Goal: Task Accomplishment & Management: Manage account settings

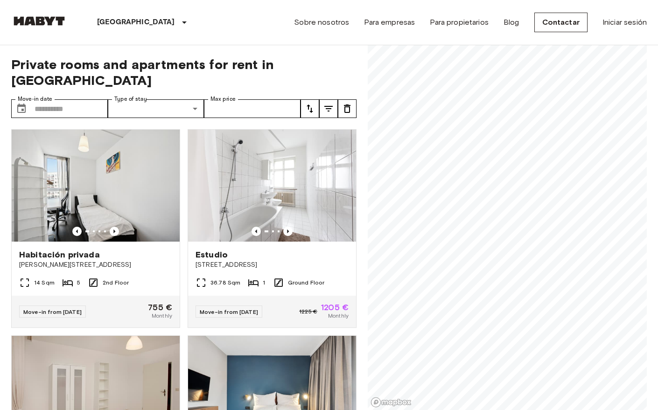
scroll to position [1448, 0]
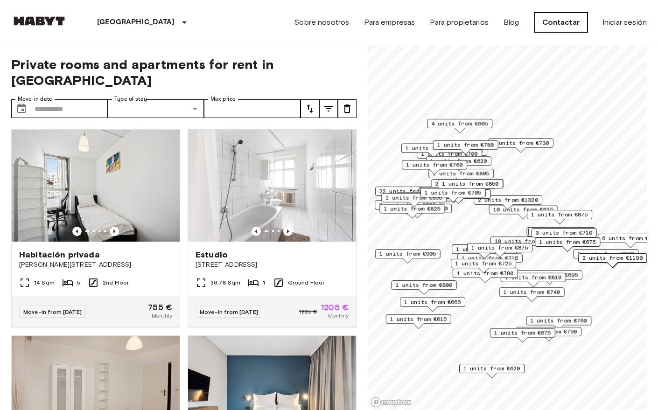
click at [565, 27] on link "Contactar" at bounding box center [560, 23] width 53 height 20
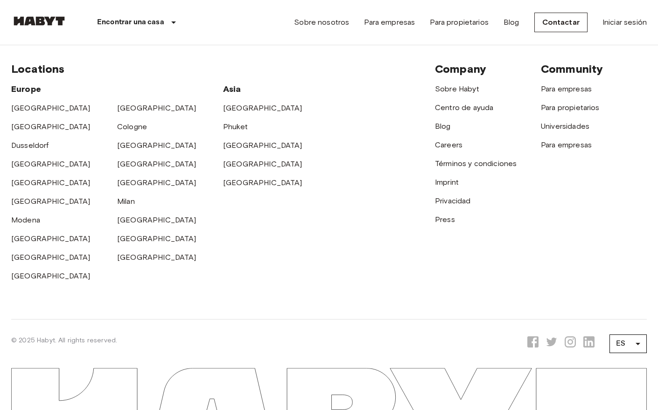
scroll to position [410, 0]
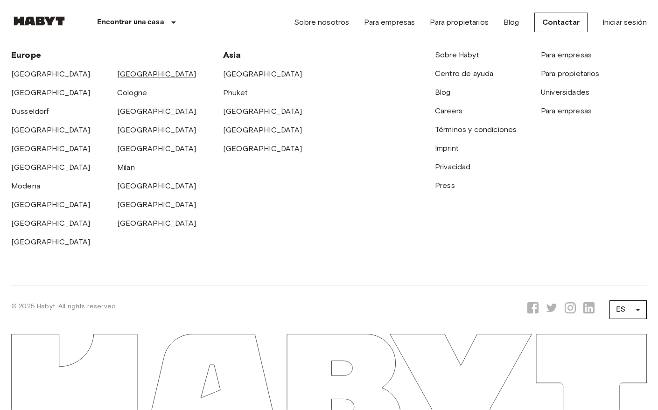
click at [124, 76] on link "[GEOGRAPHIC_DATA]" at bounding box center [156, 73] width 79 height 9
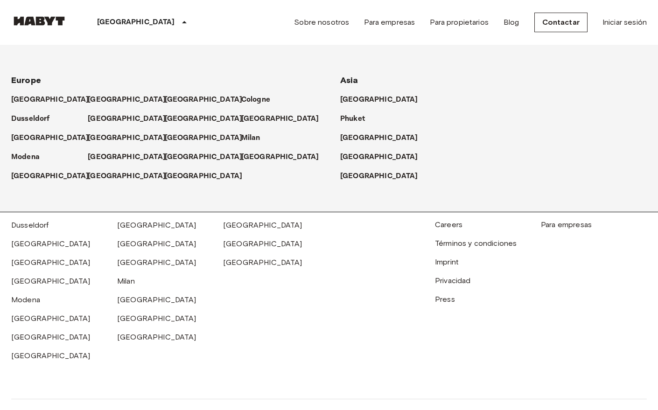
scroll to position [1467, 0]
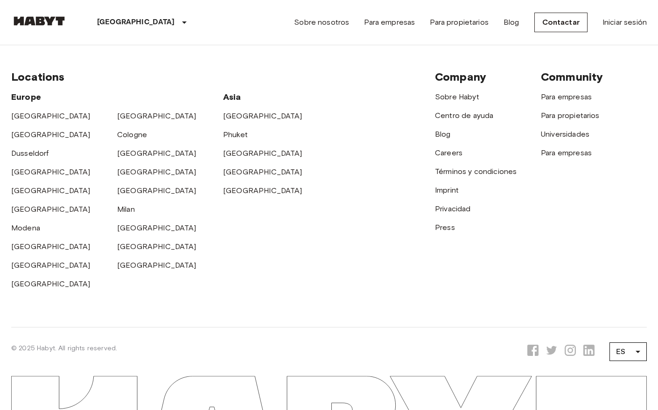
scroll to position [410, 0]
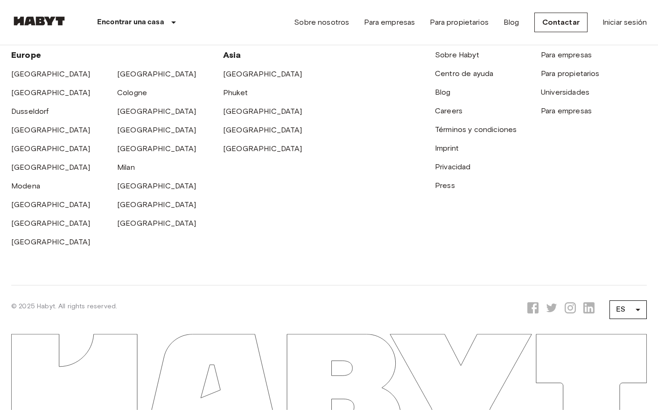
click at [35, 24] on img at bounding box center [39, 20] width 56 height 9
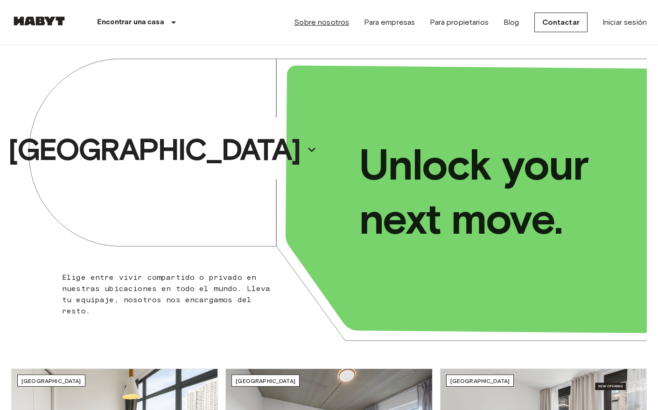
click at [327, 21] on link "Sobre nosotros" at bounding box center [321, 22] width 55 height 11
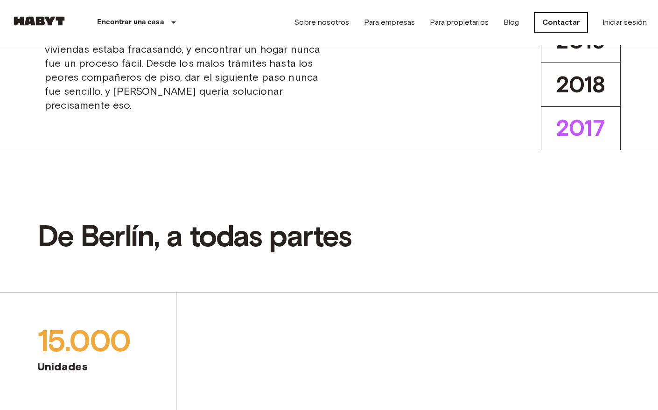
scroll to position [362, 0]
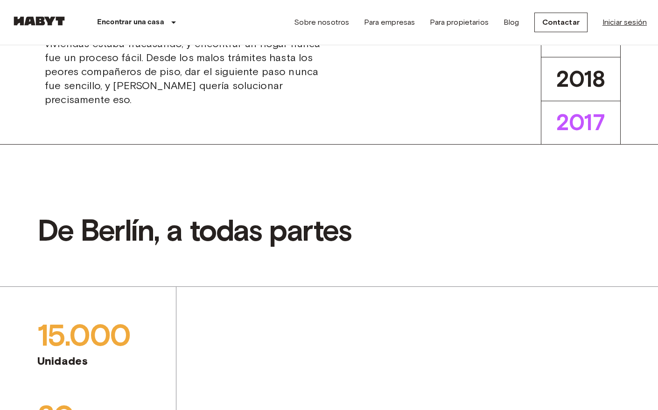
click at [625, 22] on link "Iniciar sesión" at bounding box center [624, 22] width 44 height 11
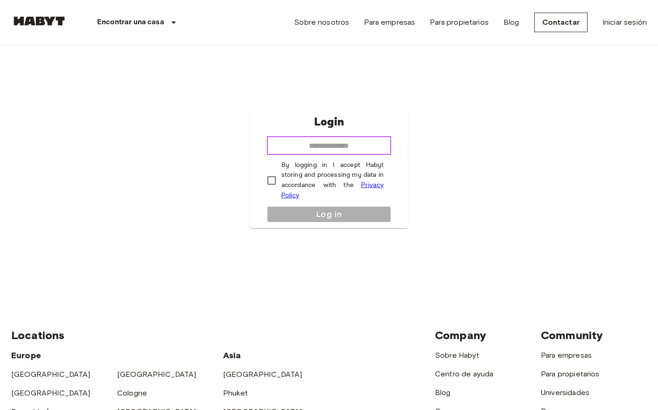
click at [344, 149] on input "email" at bounding box center [329, 145] width 124 height 19
drag, startPoint x: 372, startPoint y: 147, endPoint x: 330, endPoint y: 146, distance: 41.5
click at [330, 146] on input "**********" at bounding box center [329, 145] width 124 height 19
type input "**********"
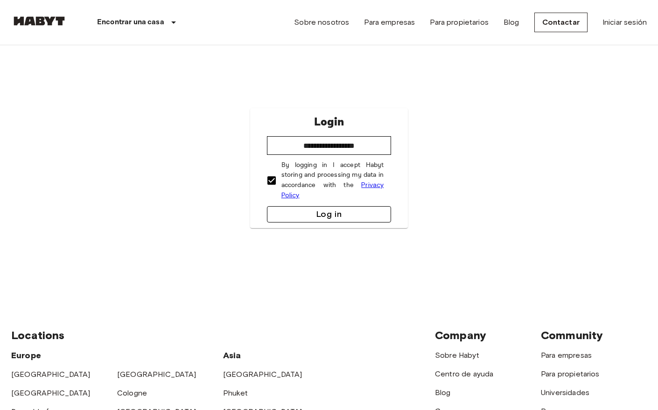
click at [326, 218] on button "Log in" at bounding box center [329, 214] width 124 height 16
